Goal: Transaction & Acquisition: Purchase product/service

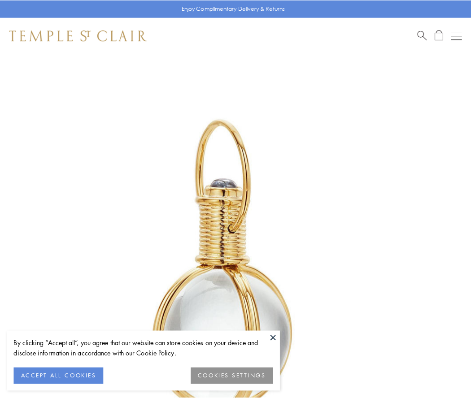
scroll to position [234, 0]
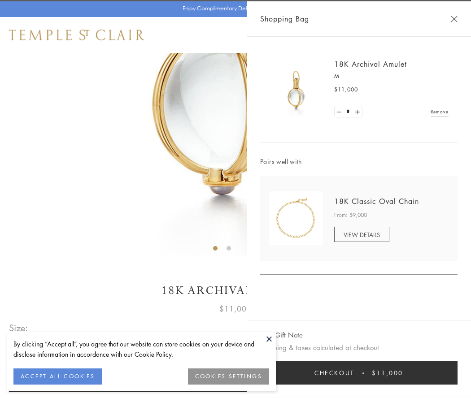
click at [359, 373] on button "Checkout $11,000" at bounding box center [358, 372] width 197 height 23
